Goal: Find specific page/section: Find specific page/section

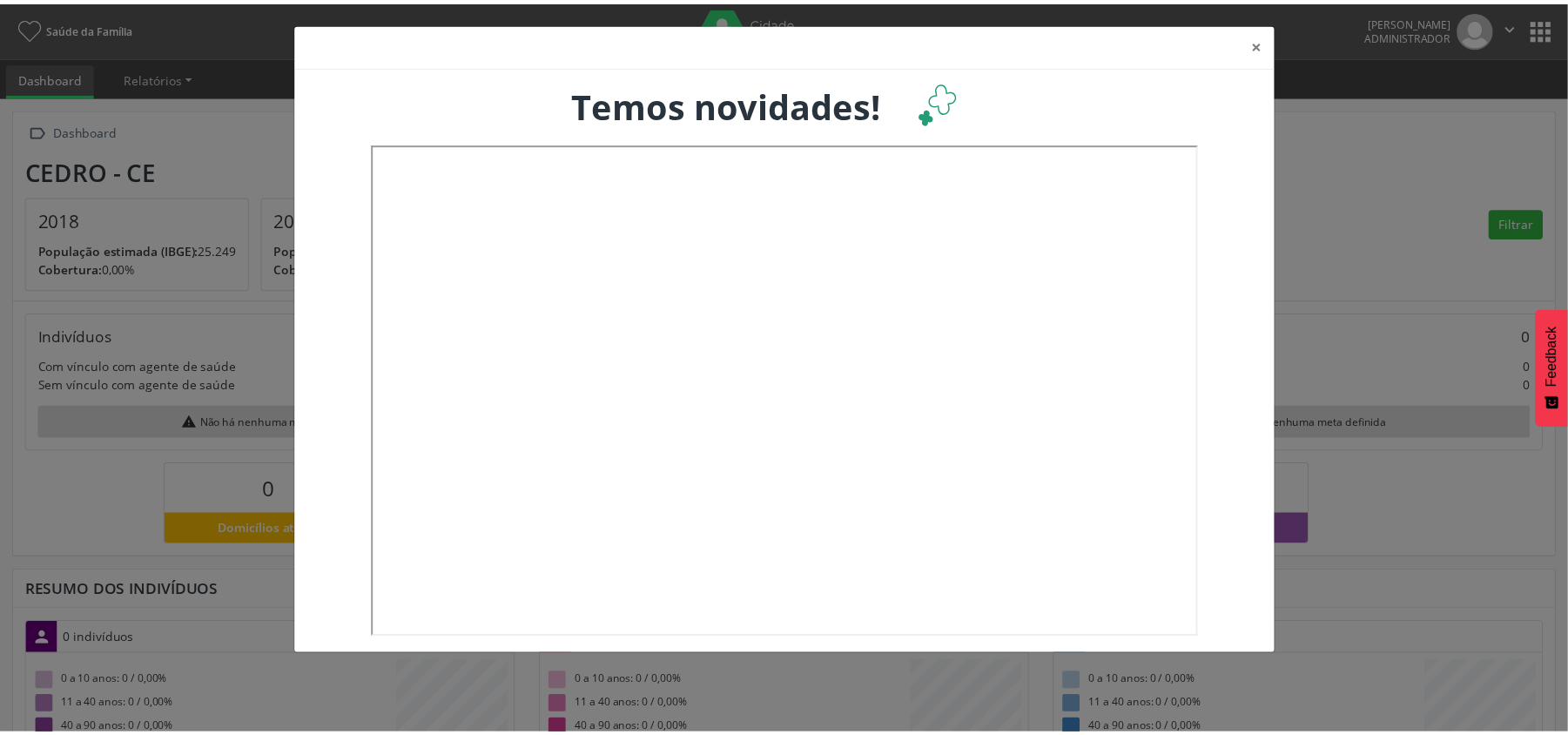
scroll to position [291, 519]
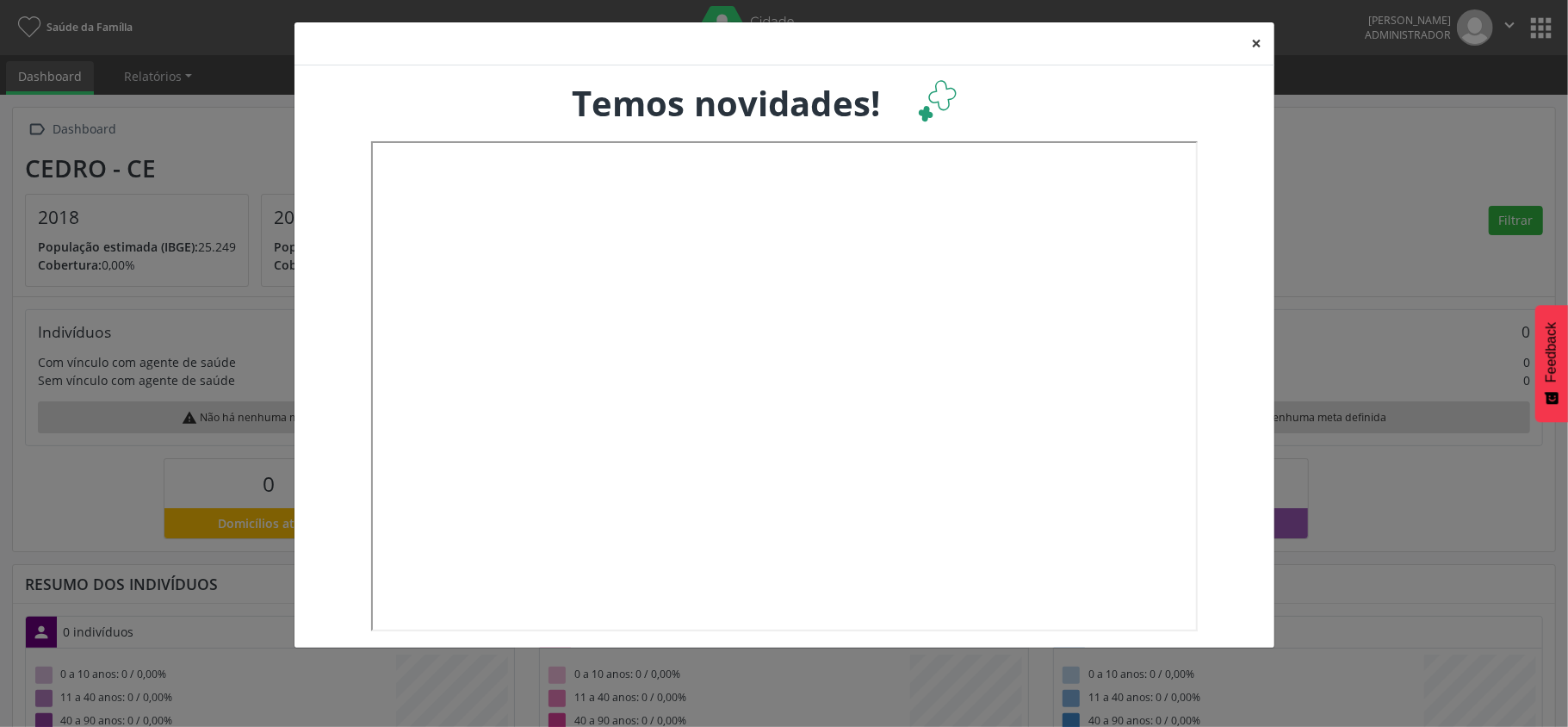
click at [1257, 44] on button "×" at bounding box center [1257, 44] width 34 height 43
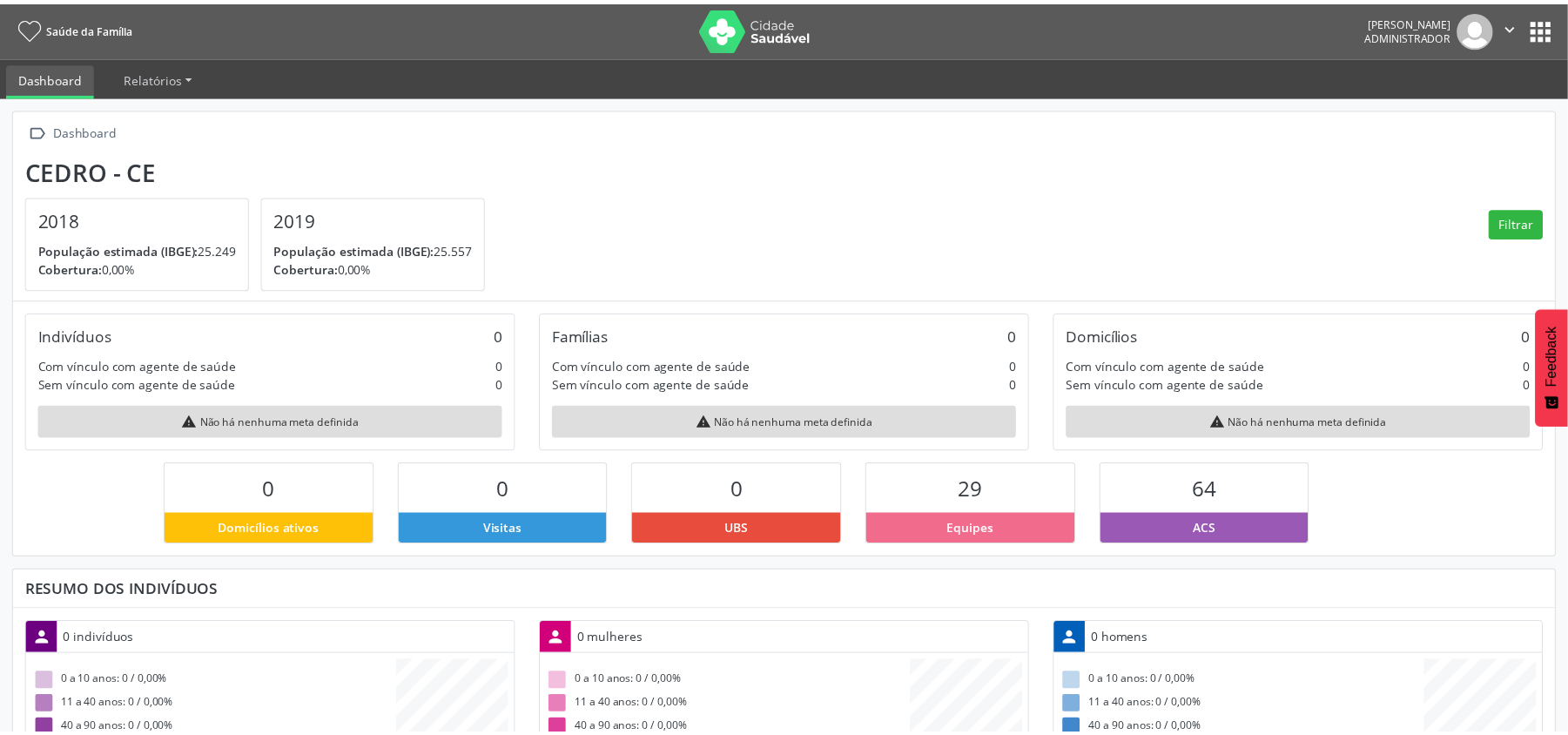
scroll to position [870561, 870303]
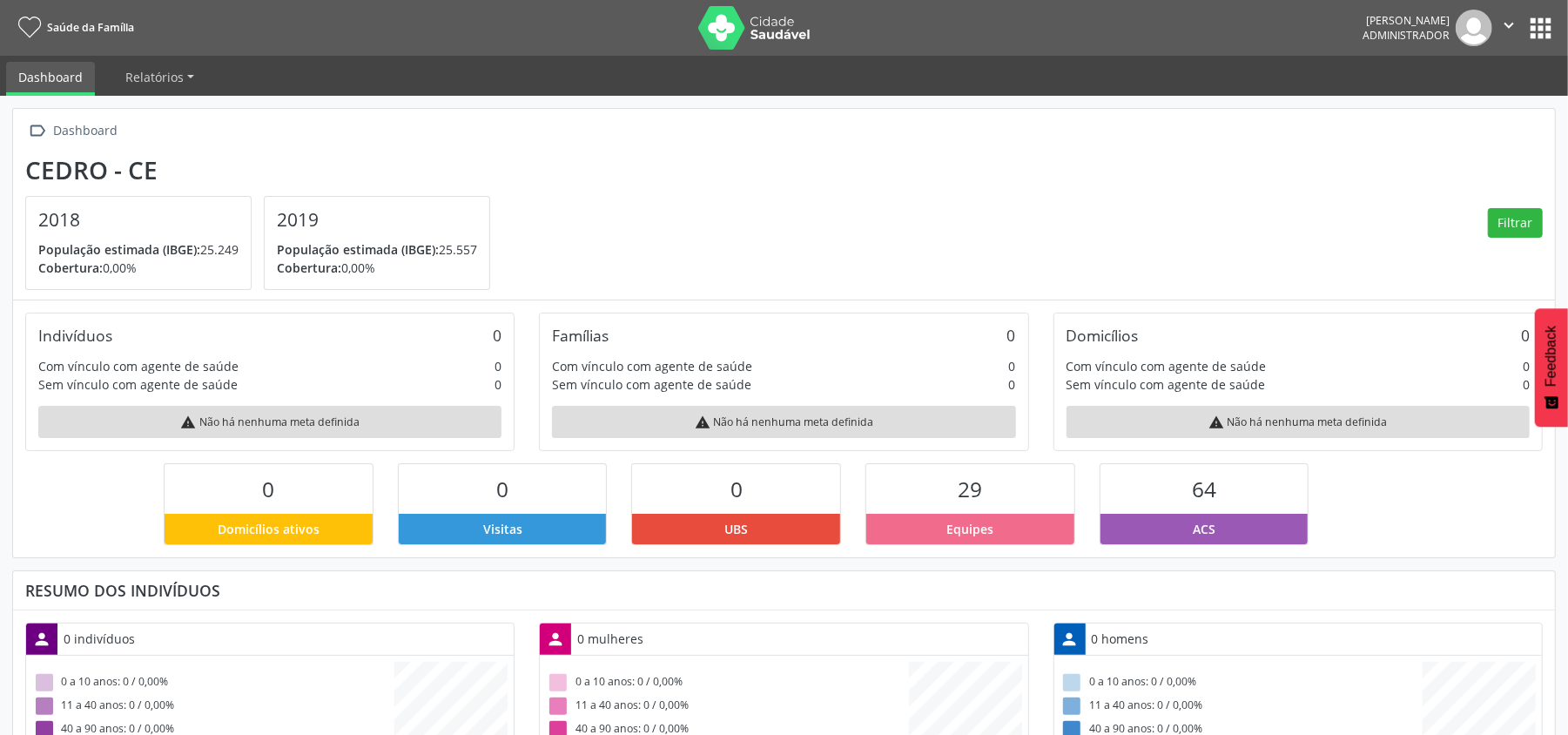
click at [1538, 36] on button "apps" at bounding box center [1541, 27] width 30 height 30
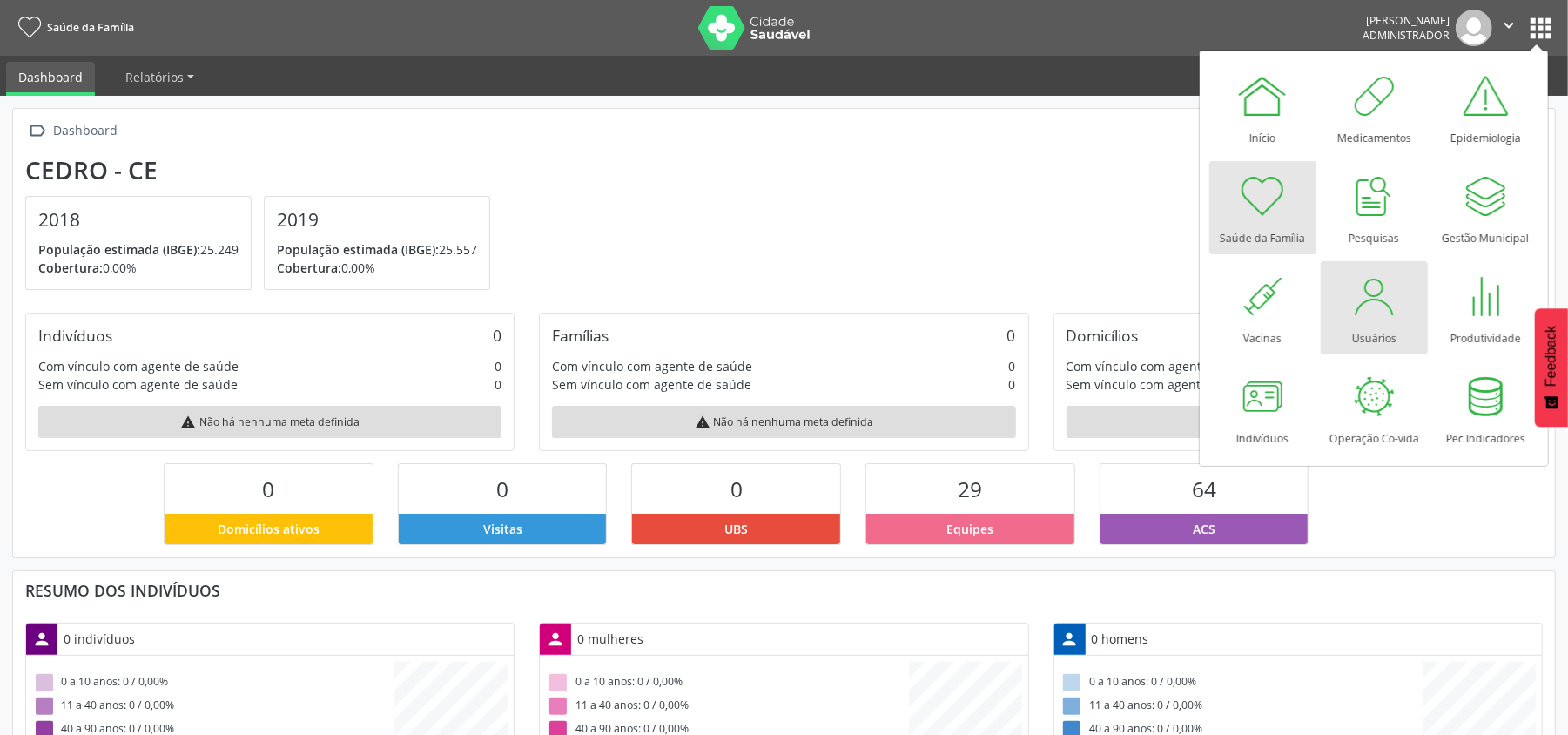
click at [1364, 318] on div at bounding box center [1374, 296] width 52 height 52
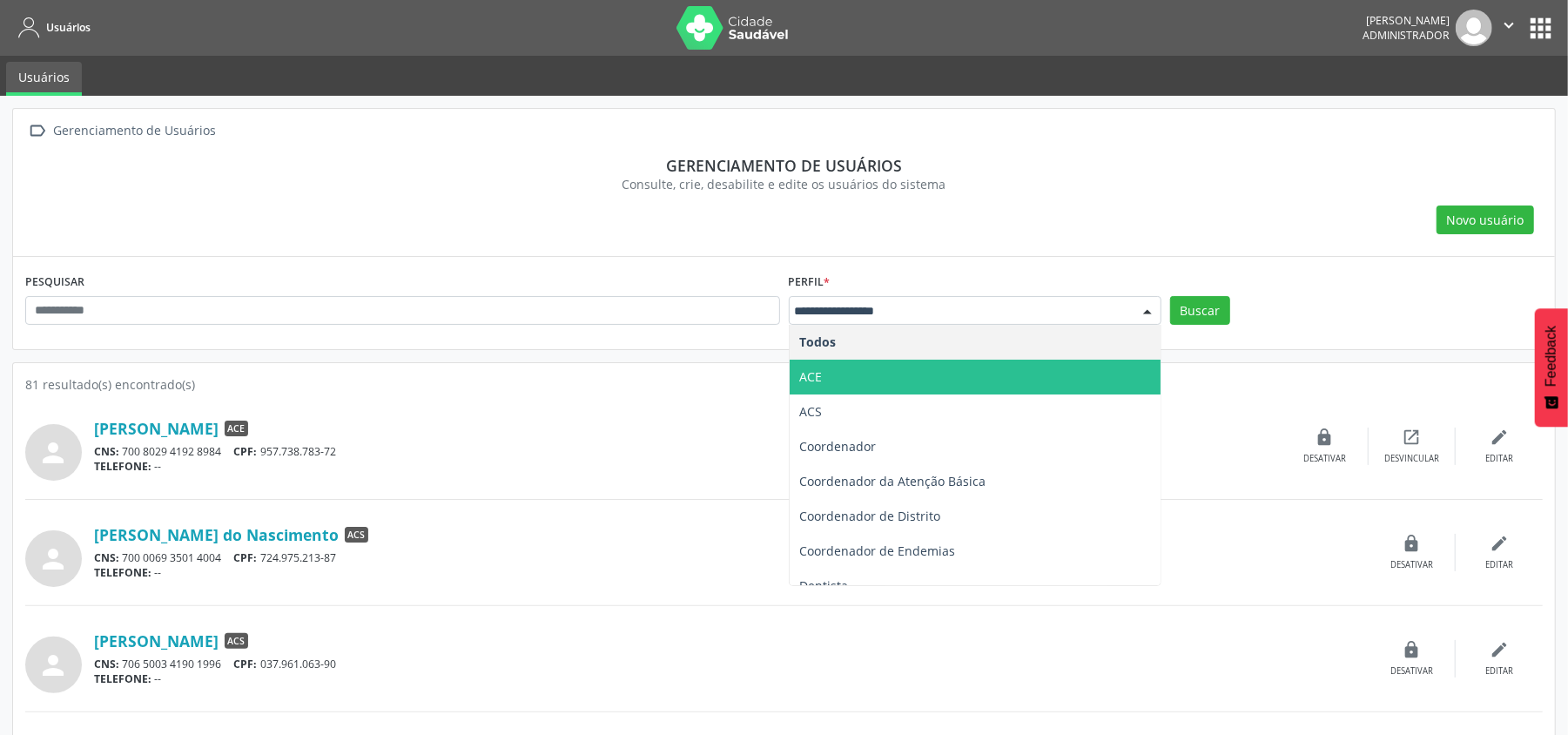
click at [827, 385] on span "ACE" at bounding box center [975, 377] width 371 height 35
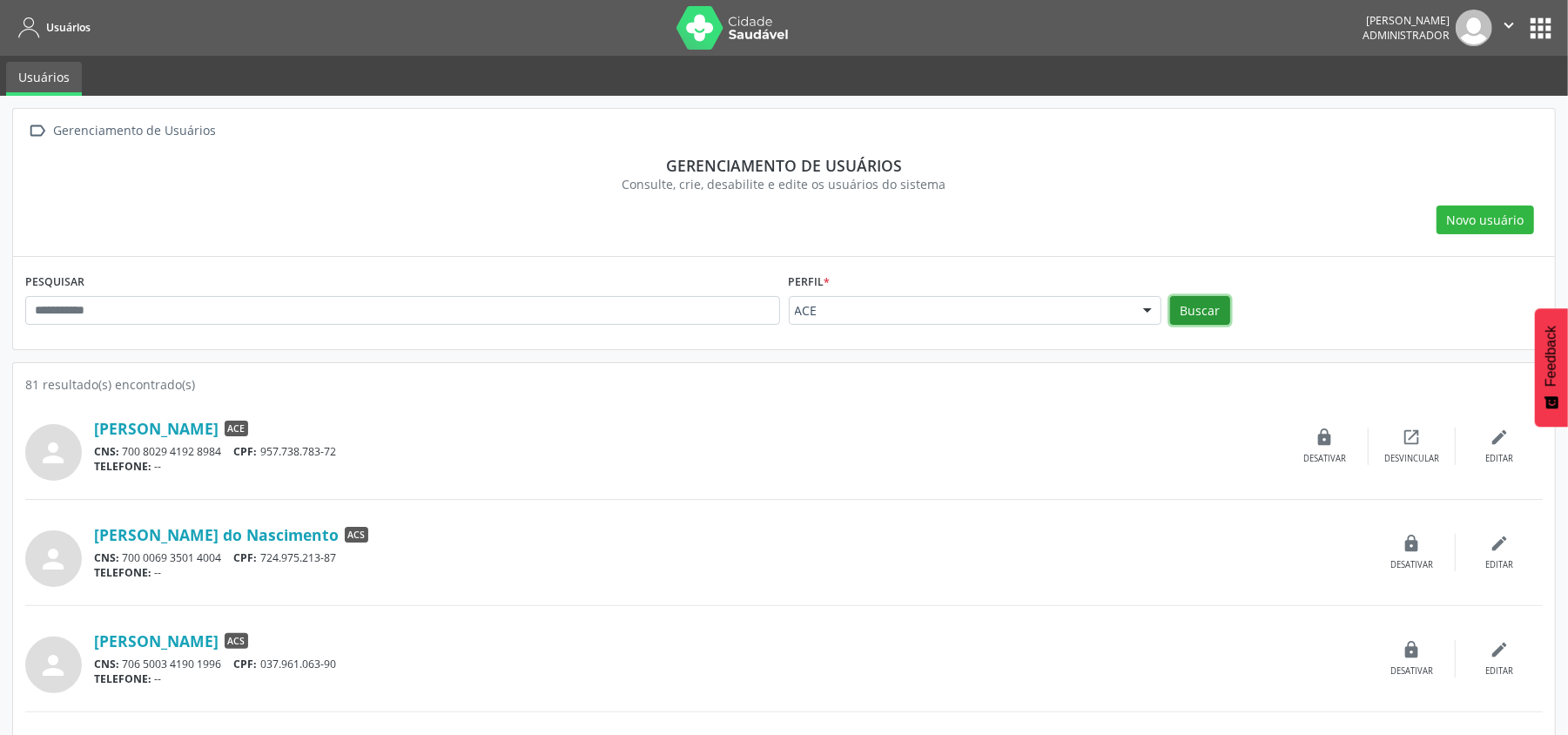
click at [1179, 301] on button "Buscar" at bounding box center [1201, 311] width 60 height 29
click at [219, 426] on link "[PERSON_NAME]" at bounding box center [157, 428] width 125 height 19
